Goal: Navigation & Orientation: Find specific page/section

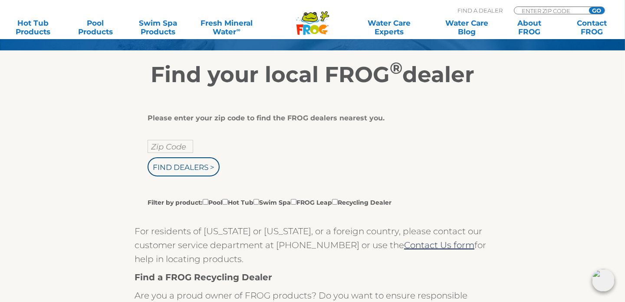
scroll to position [130, 0]
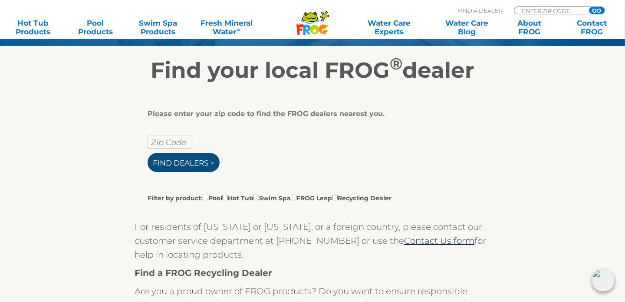
click at [176, 160] on input "Find Dealers >" at bounding box center [184, 162] width 72 height 19
type input "ENTER ZIP CODE"
click at [169, 142] on input "text" at bounding box center [171, 141] width 46 height 13
type input "37040"
click at [178, 164] on input "Find Dealers >" at bounding box center [184, 162] width 72 height 19
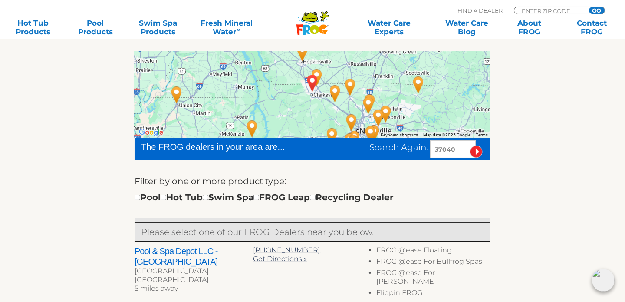
scroll to position [173, 0]
click at [138, 198] on input "checkbox" at bounding box center [138, 198] width 6 height 6
checkbox input "true"
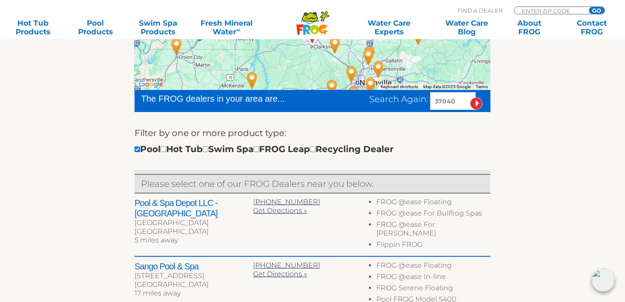
scroll to position [181, 0]
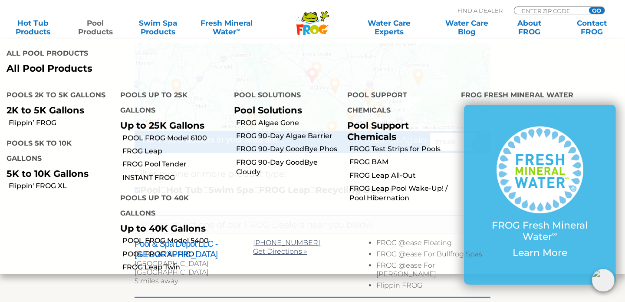
click at [93, 26] on link "Pool Products" at bounding box center [95, 27] width 49 height 17
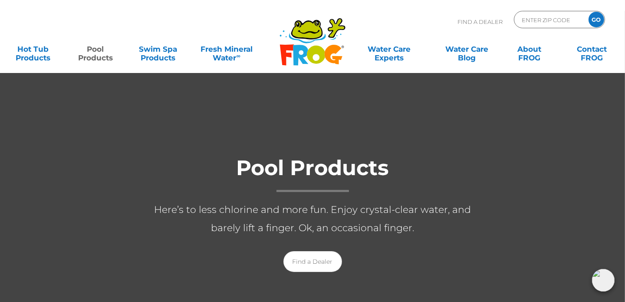
scroll to position [173, 0]
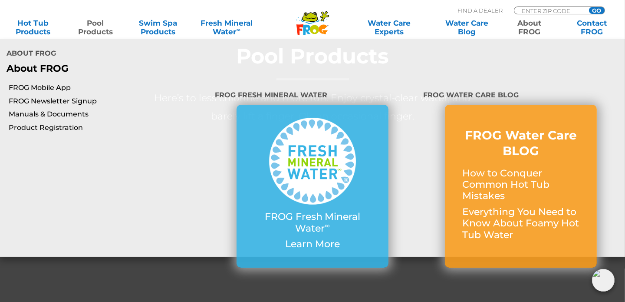
click at [529, 29] on link "About FROG" at bounding box center [529, 27] width 49 height 17
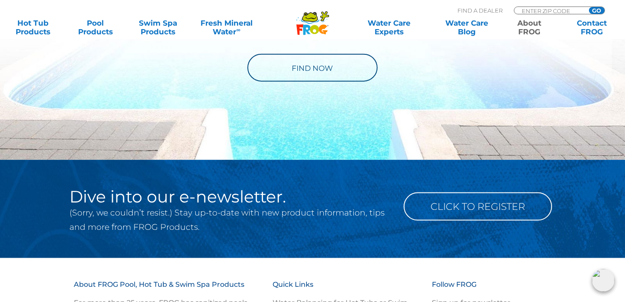
scroll to position [1520, 0]
